Goal: Task Accomplishment & Management: Use online tool/utility

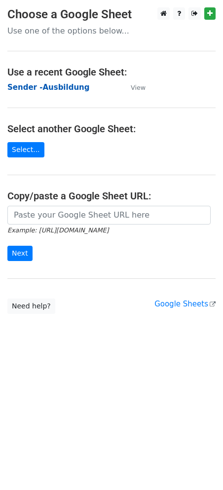
click at [44, 83] on strong "Sender -Ausbildung" at bounding box center [48, 87] width 82 height 9
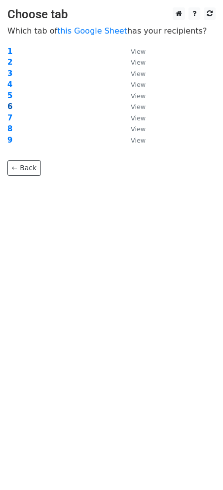
click at [10, 107] on strong "6" at bounding box center [9, 106] width 5 height 9
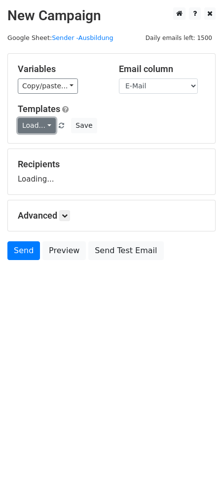
click at [39, 122] on link "Load..." at bounding box center [37, 125] width 38 height 15
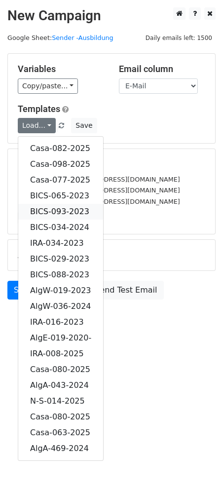
click at [71, 206] on link "BICS-093-2023" at bounding box center [60, 212] width 85 height 16
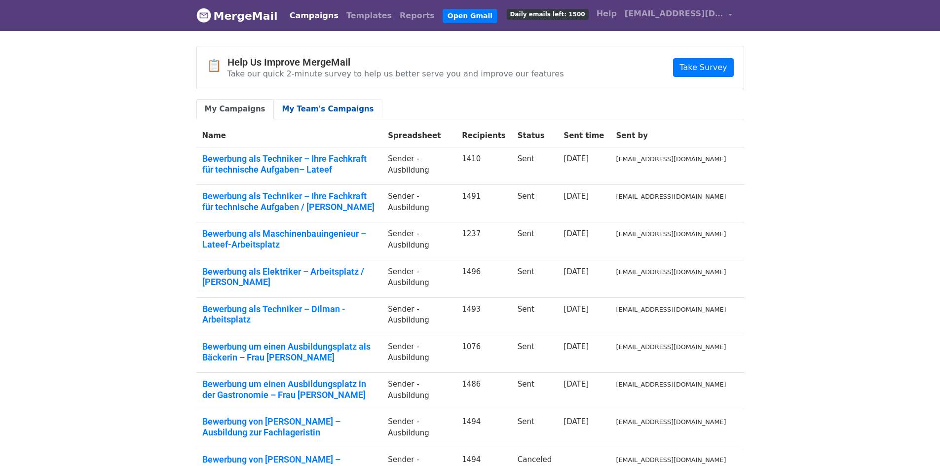
click at [300, 101] on link "My Team's Campaigns" at bounding box center [328, 109] width 109 height 20
click at [238, 110] on link "My Campaigns" at bounding box center [234, 109] width 77 height 20
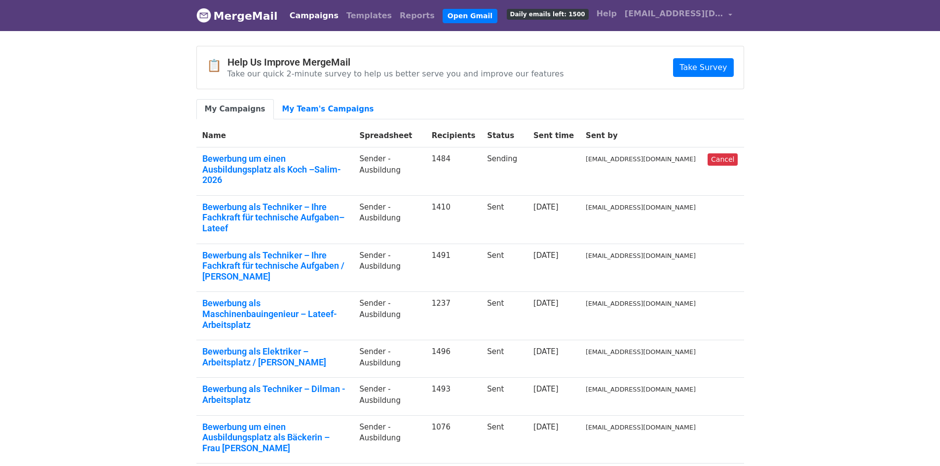
click at [73, 140] on body "MergeMail Campaigns Templates Reports Open Gmail Daily emails left: 1500 Help […" at bounding box center [470, 342] width 940 height 684
click at [722, 14] on span "[EMAIL_ADDRESS][DOMAIN_NAME]" at bounding box center [673, 14] width 99 height 12
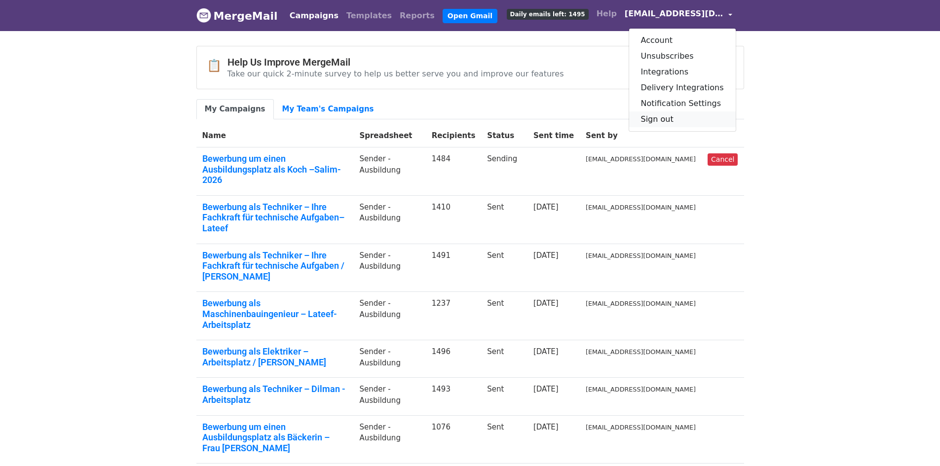
click at [674, 114] on link "Sign out" at bounding box center [682, 119] width 107 height 16
